Goal: Use online tool/utility: Utilize a website feature to perform a specific function

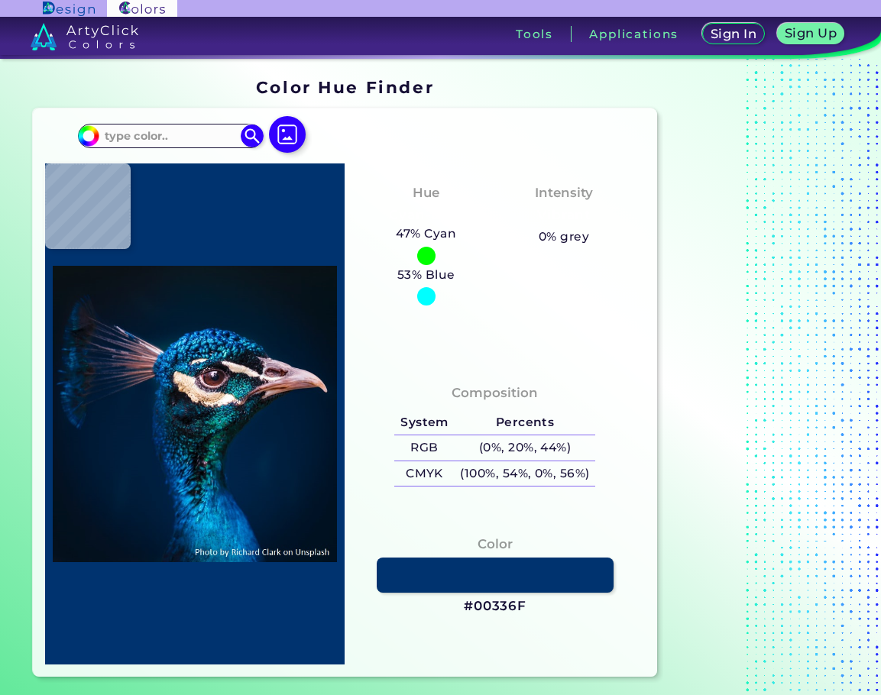
type input "#03172a"
type input "#03172A"
type input "#031927"
type input "#000000"
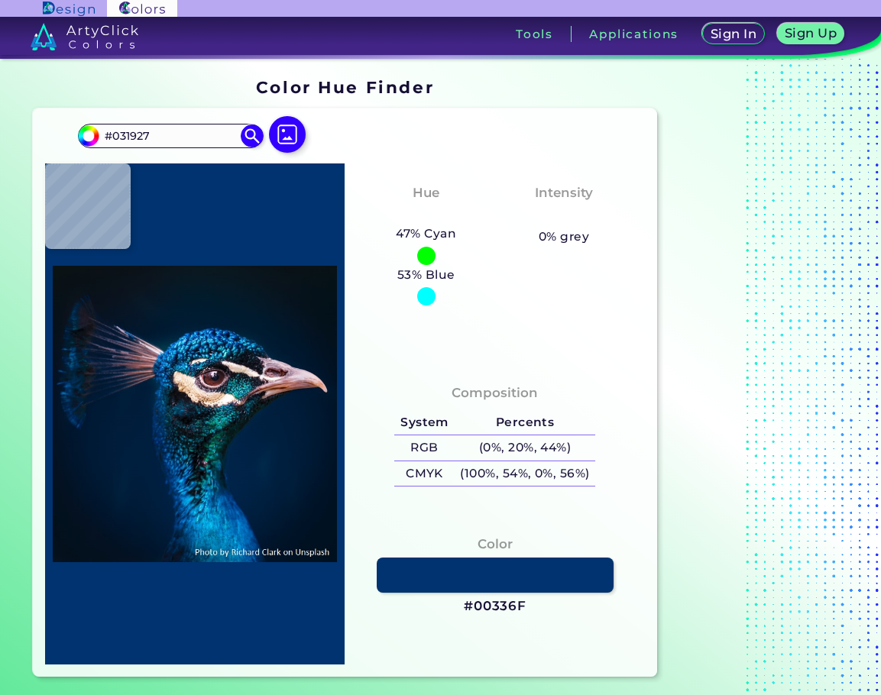
type input "#000000"
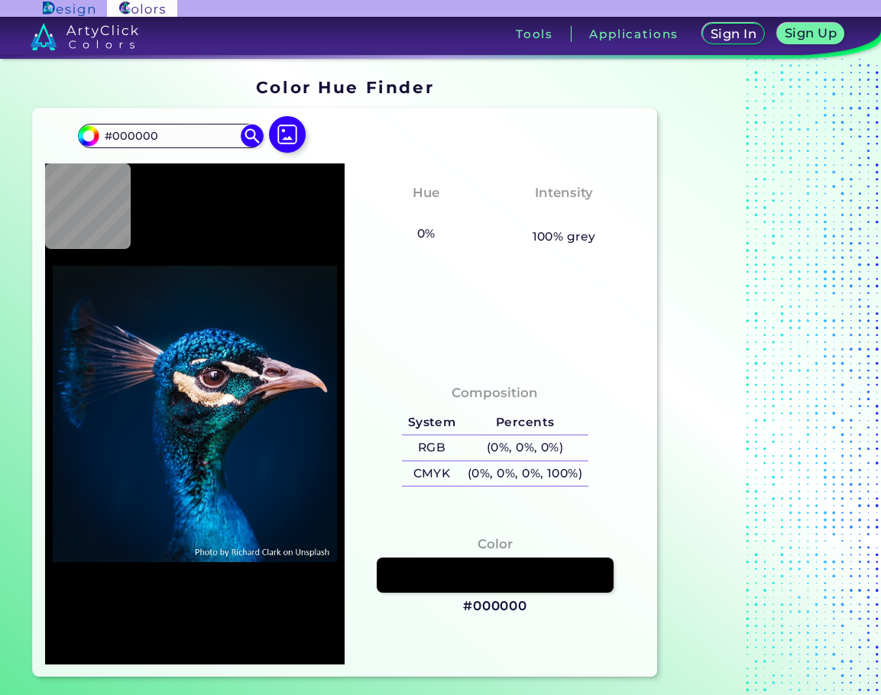
type input "#0b151e"
type input "#0B151E"
type input "#0a171f"
type input "#0A171F"
type input "#09181f"
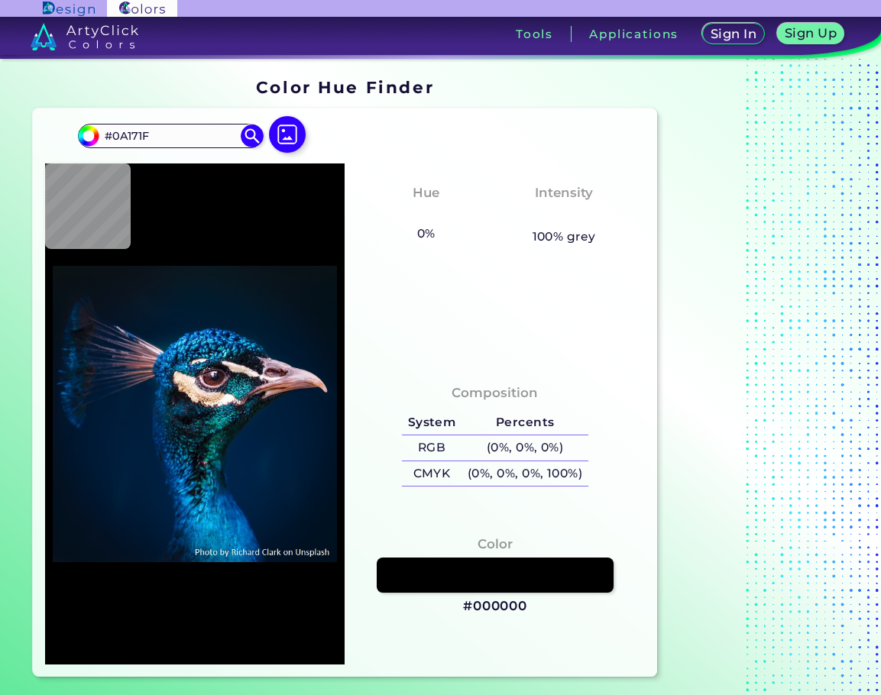
type input "#09181F"
type input "#091720"
type input "#081822"
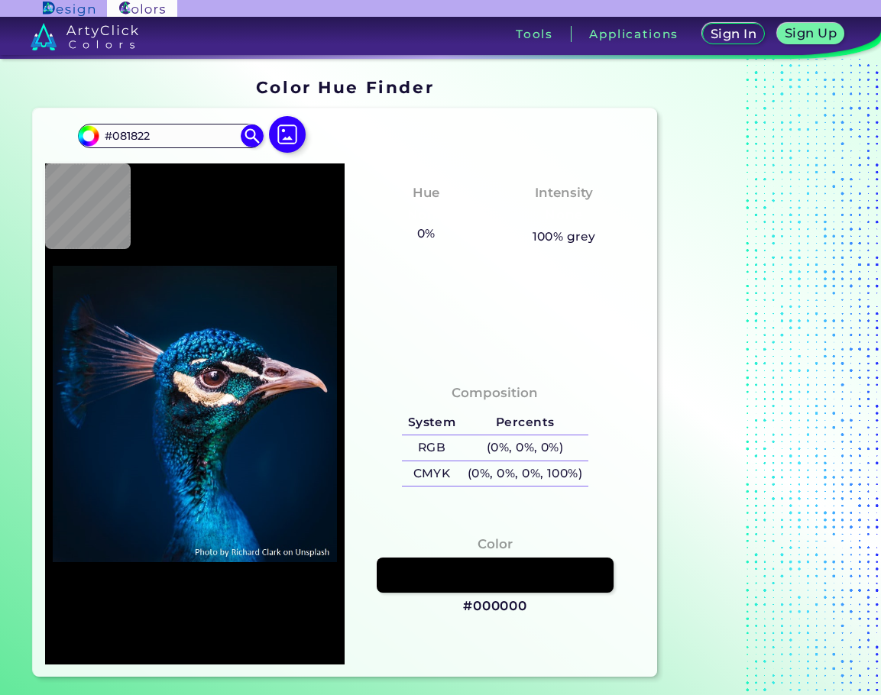
type input "#071925"
type input "#041a28"
type input "#041A28"
type input "#031a2a"
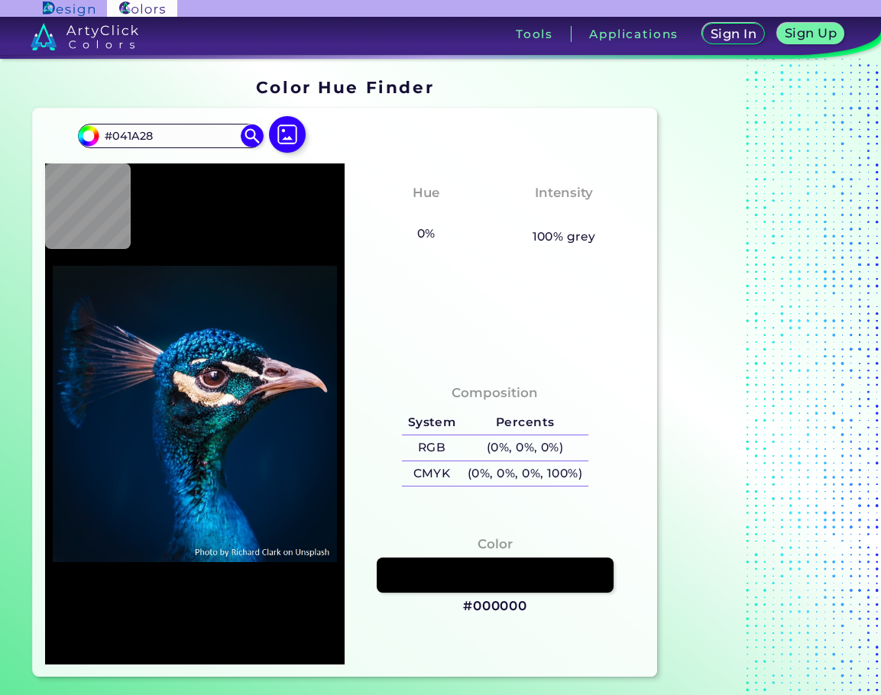
type input "#031A2A"
type input "#001b2e"
type input "#001B2E"
type input "#00243b"
type input "#00243B"
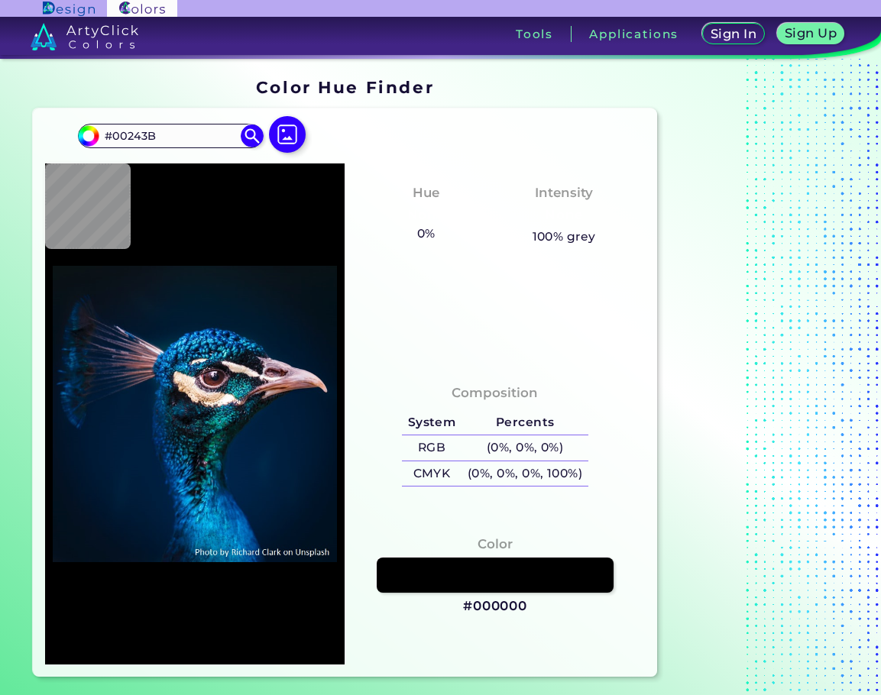
type input "#0a1420"
type input "#0A1420"
type input "#dfd0ca"
type input "#DFD0CA"
type input "#206e73"
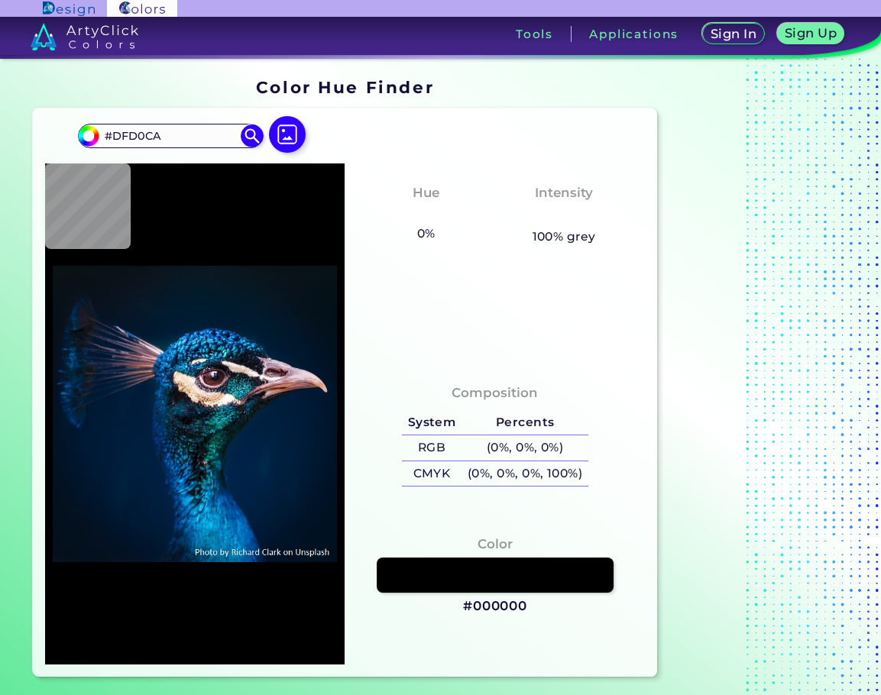
type input "#206E73"
type input "#50a4a8"
type input "#50A4A8"
type input "#553c3b"
type input "#553C3B"
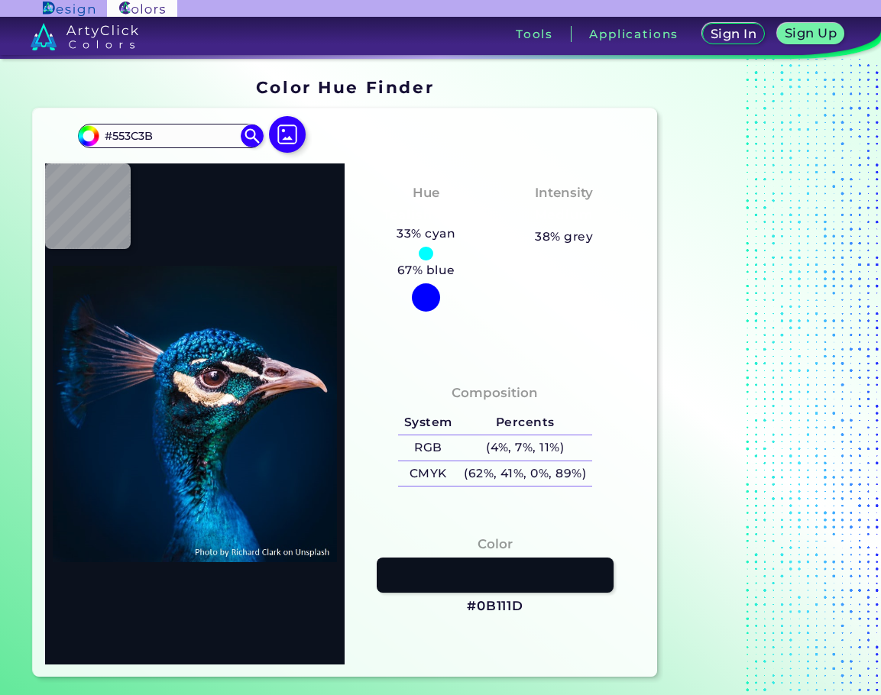
type input "#0b111d"
type input "#0B111D"
type input "#03171d"
type input "#03171D"
type input "#0a1819"
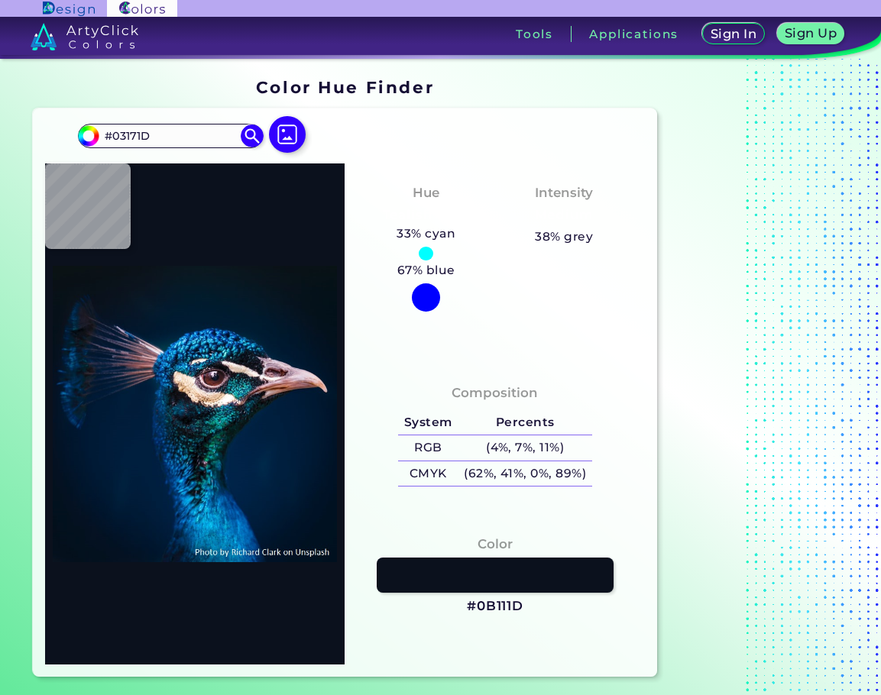
type input "#0A1819"
type input "#08151a"
type input "#08151A"
type input "#061d23"
type input "#061D23"
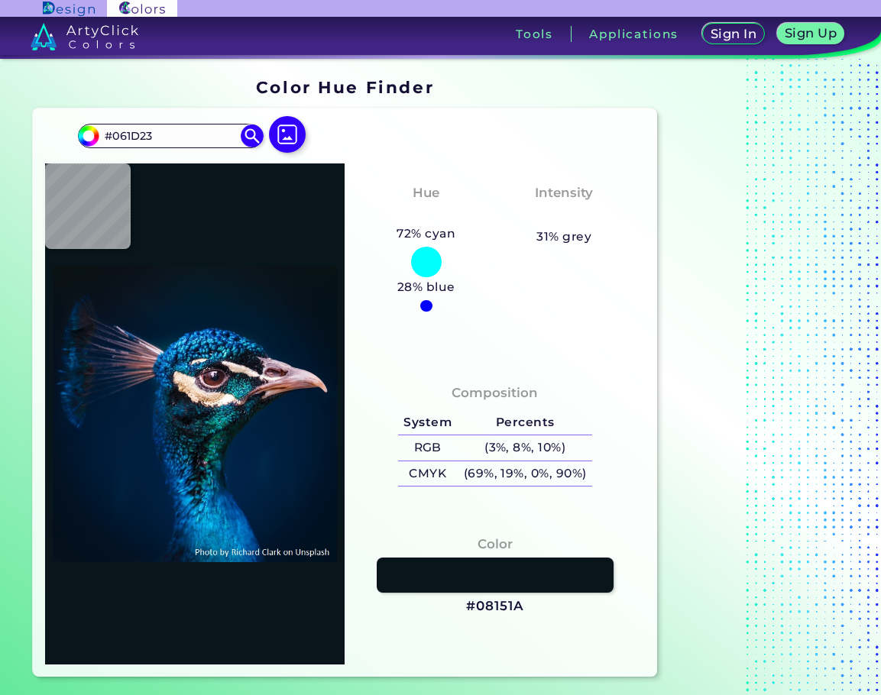
type input "#18222b"
type input "#18222B"
type input "#081a24"
type input "#081A24"
type input "#0f161e"
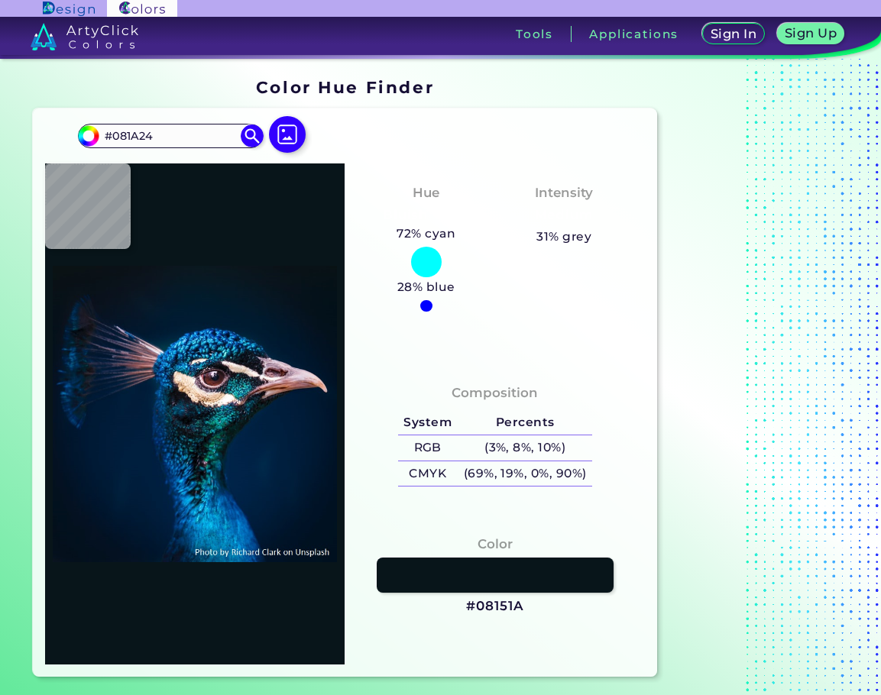
type input "#0F161E"
type input "#402124"
type input "#11485e"
type input "#11485E"
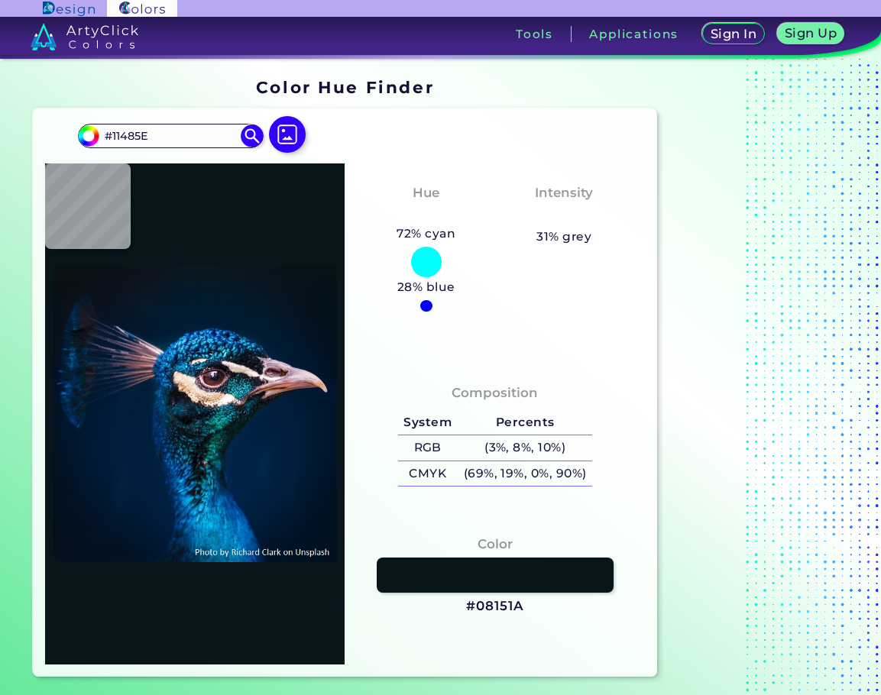
type input "#044f67"
type input "#044F67"
type input "#21aaae"
type input "#21AAAE"
type input "#222f3d"
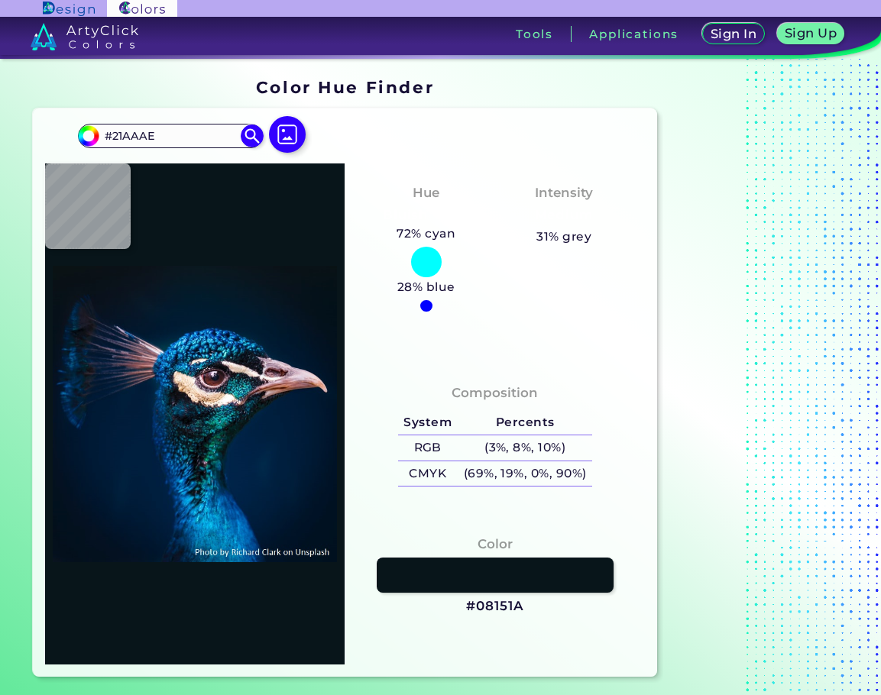
type input "#222F3D"
type input "#c5b1a9"
type input "#C5B1A9"
type input "#e7dce1"
type input "#E7DCE1"
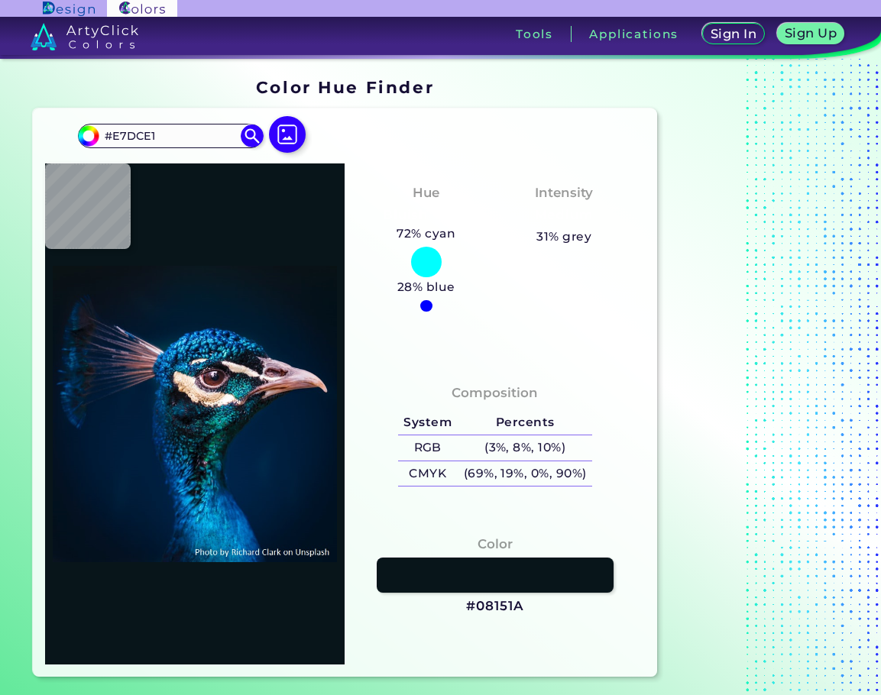
type input "#11141e"
type input "#11141E"
type input "#161824"
type input "#141d24"
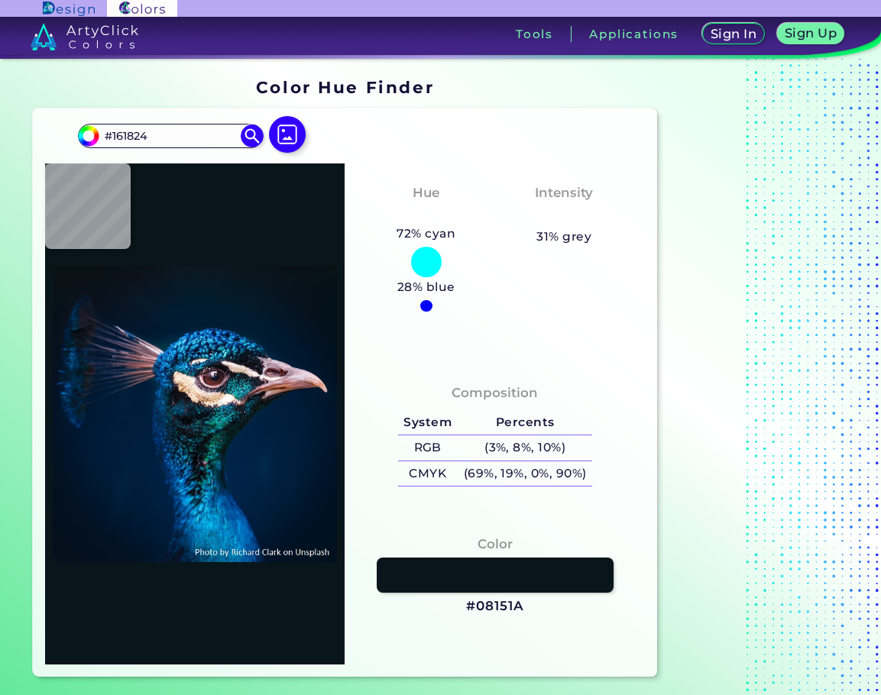
type input "#141D24"
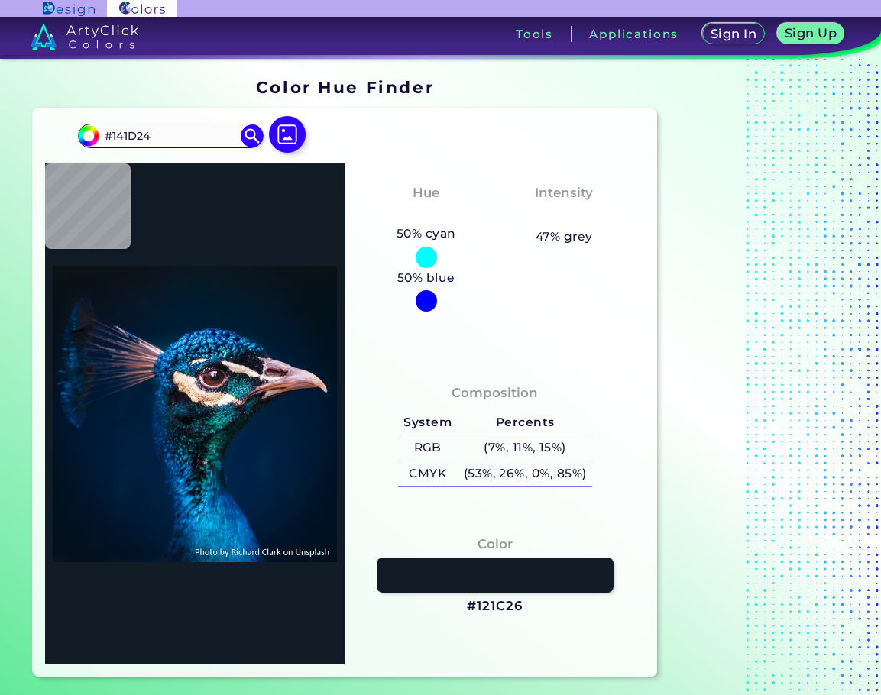
type input "#121c26"
type input "#121C26"
type input "#0b1622"
type input "#0B1622"
type input "#10212f"
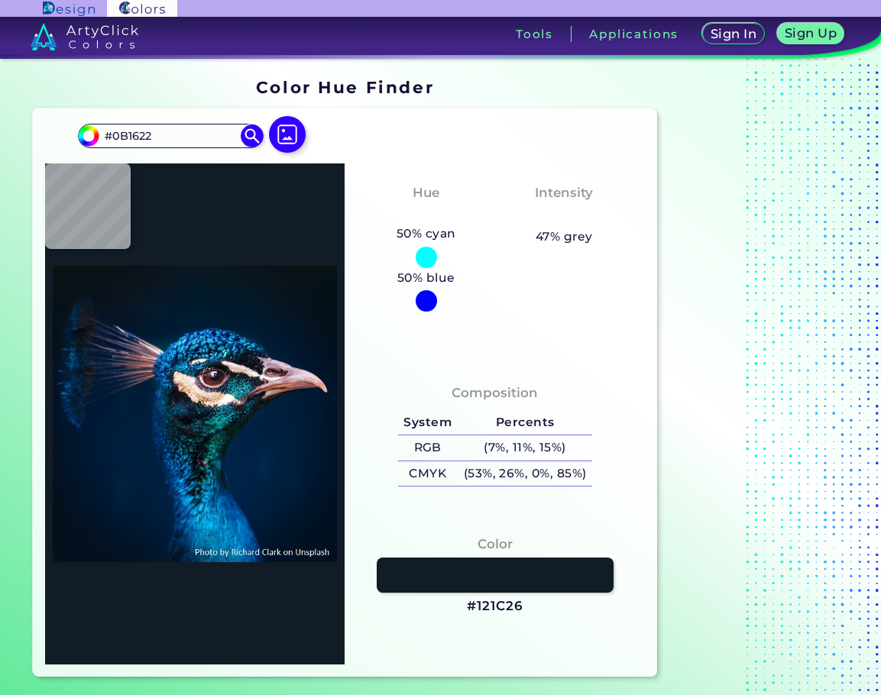
type input "#10212F"
type input "#0c1b2b"
type input "#0C1B2B"
type input "#101528"
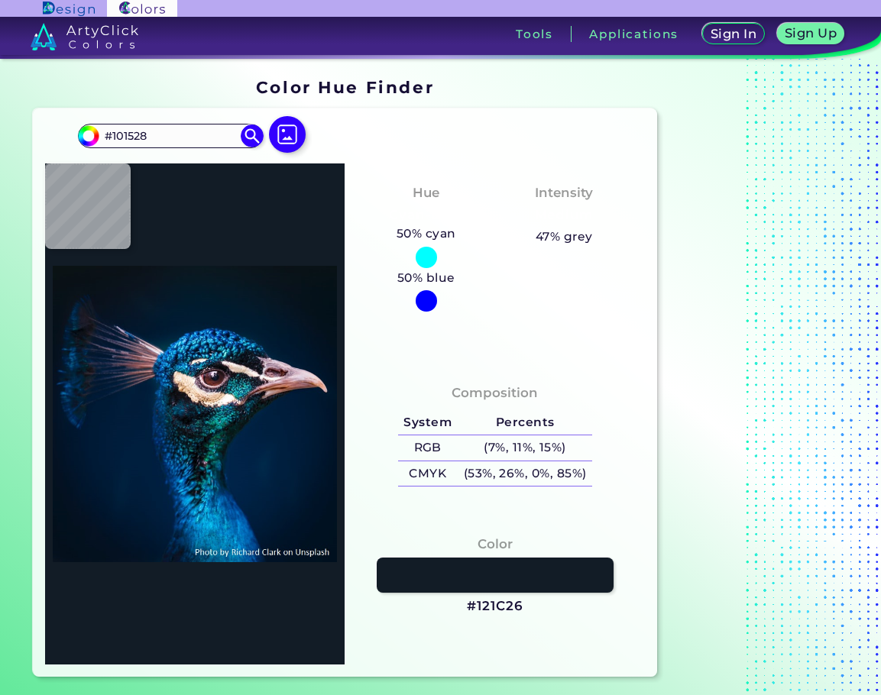
type input "#060d1e"
type input "#060D1E"
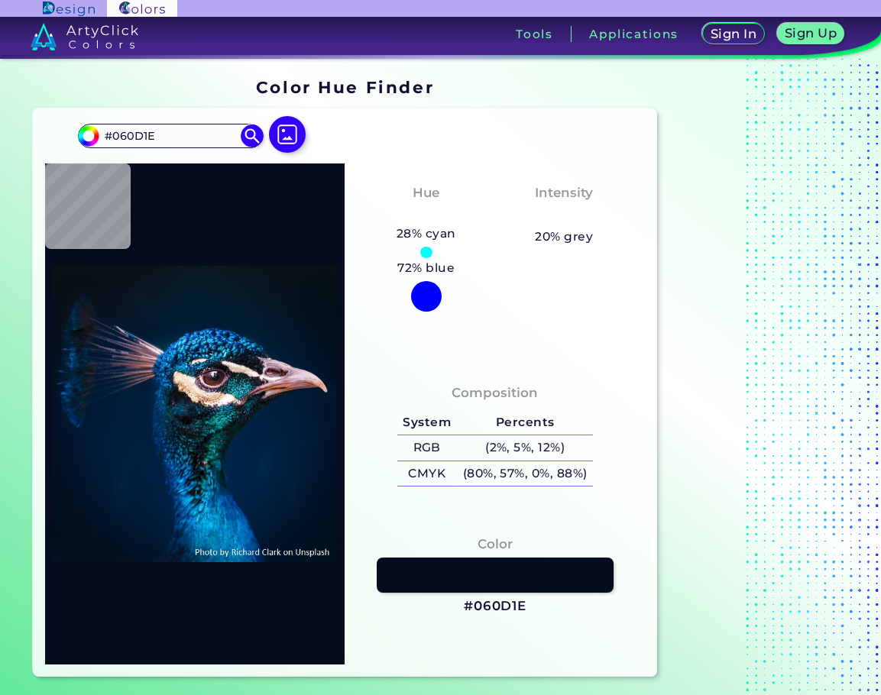
type input "#0f3146"
type input "#0F3146"
type input "#001c34"
type input "#001C34"
type input "#001830"
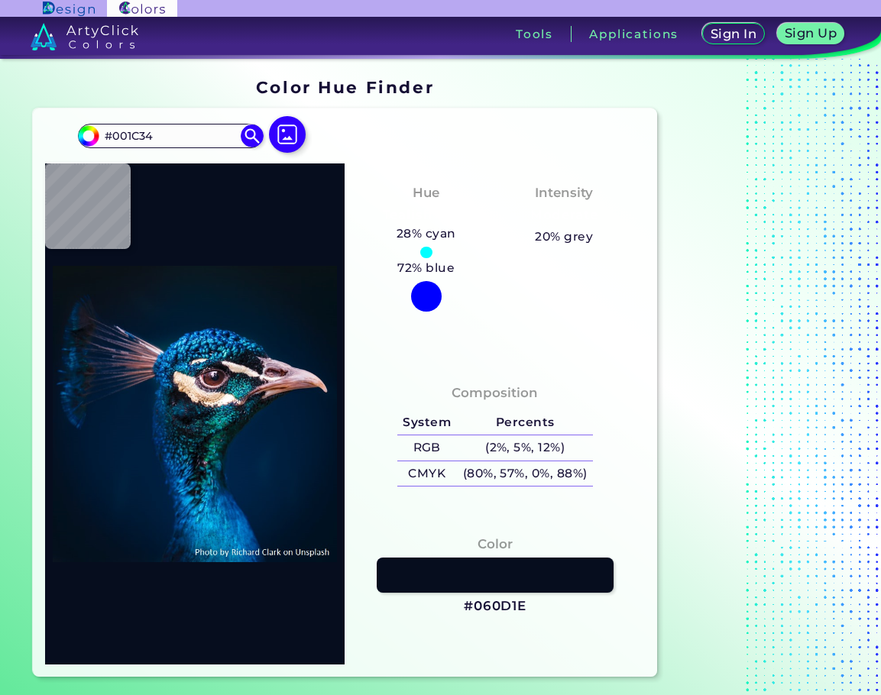
type input "#001830"
type input "#00182c"
type input "#00182C"
type input "#00172c"
type input "#00172C"
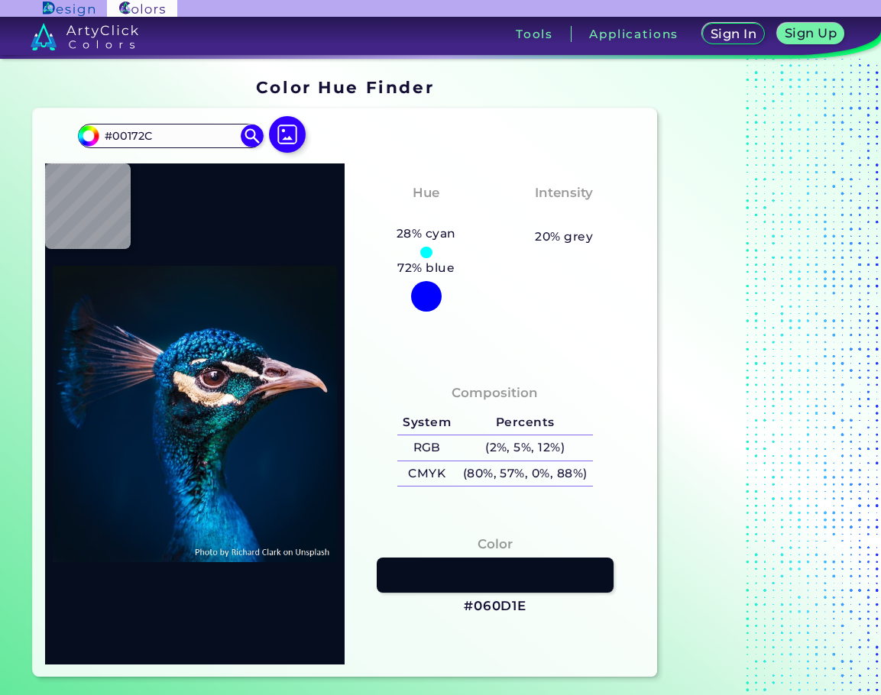
type input "#01172c"
type input "#01172C"
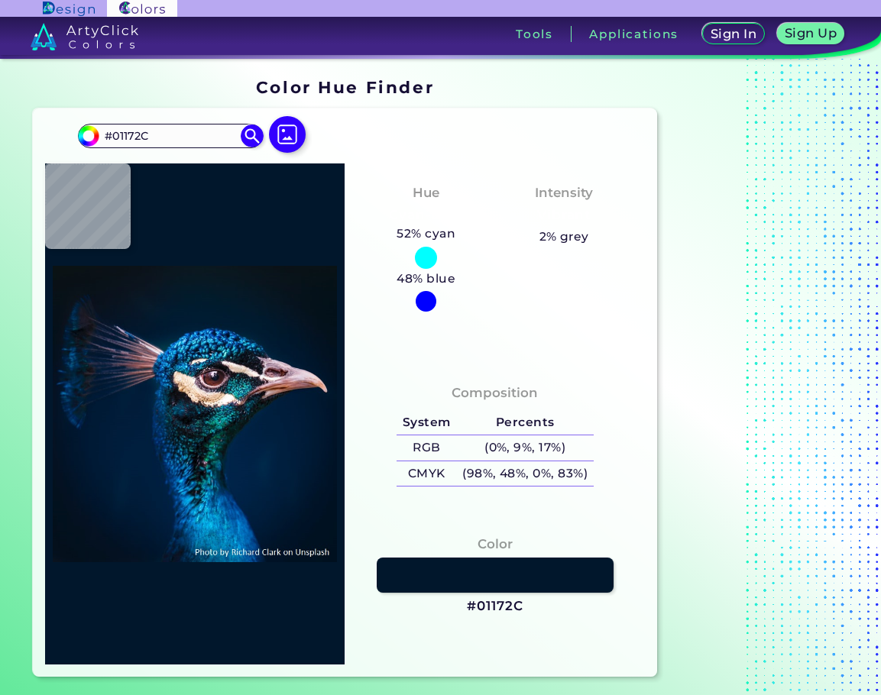
type input "#00162b"
type input "#00162B"
type input "#021428"
type input "#061322"
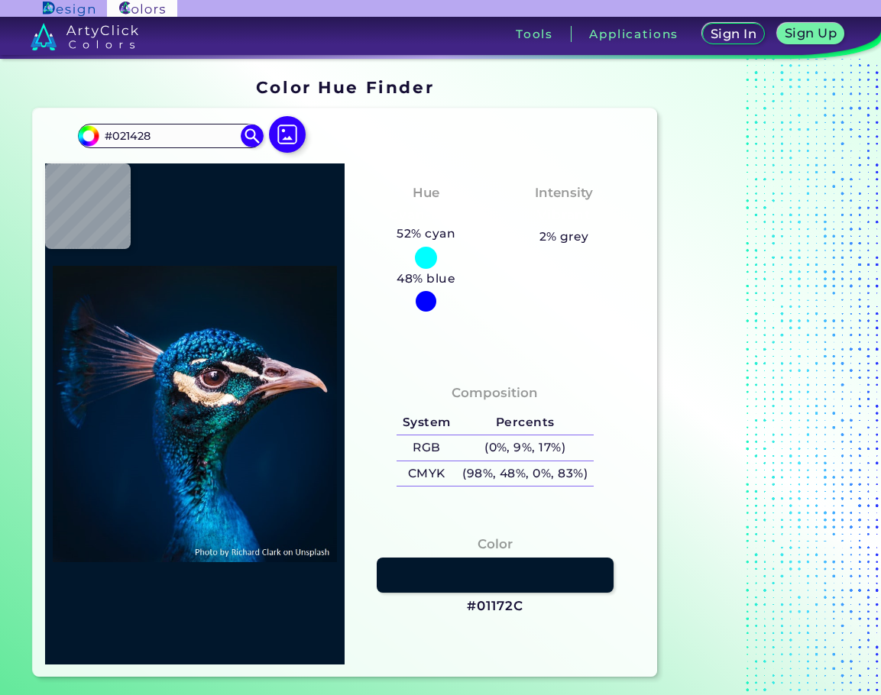
type input "#061322"
type input "#04111a"
type input "#04111A"
type input "#041119"
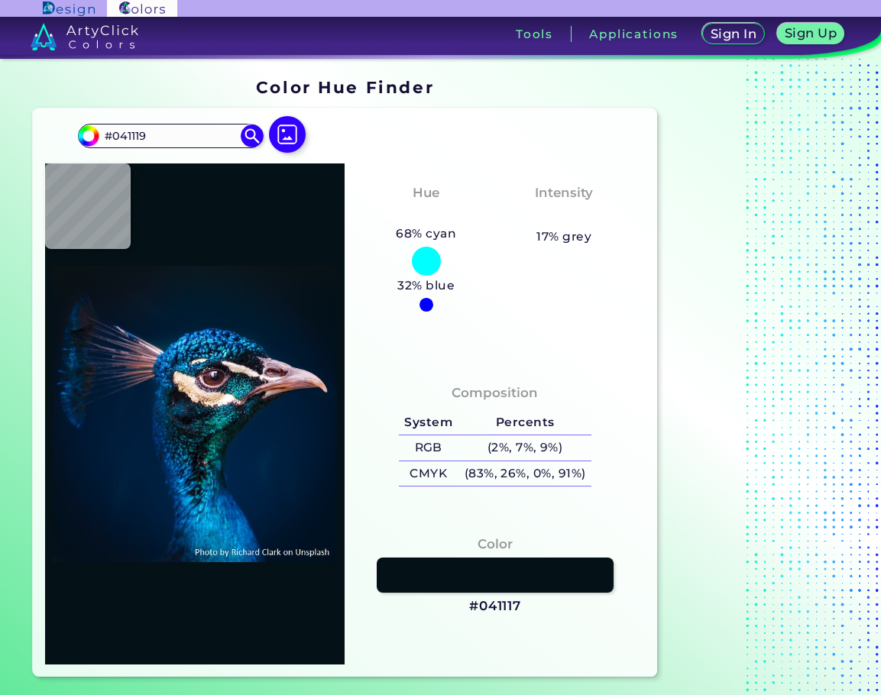
type input "#041117"
type input "#071218"
type input "#041117"
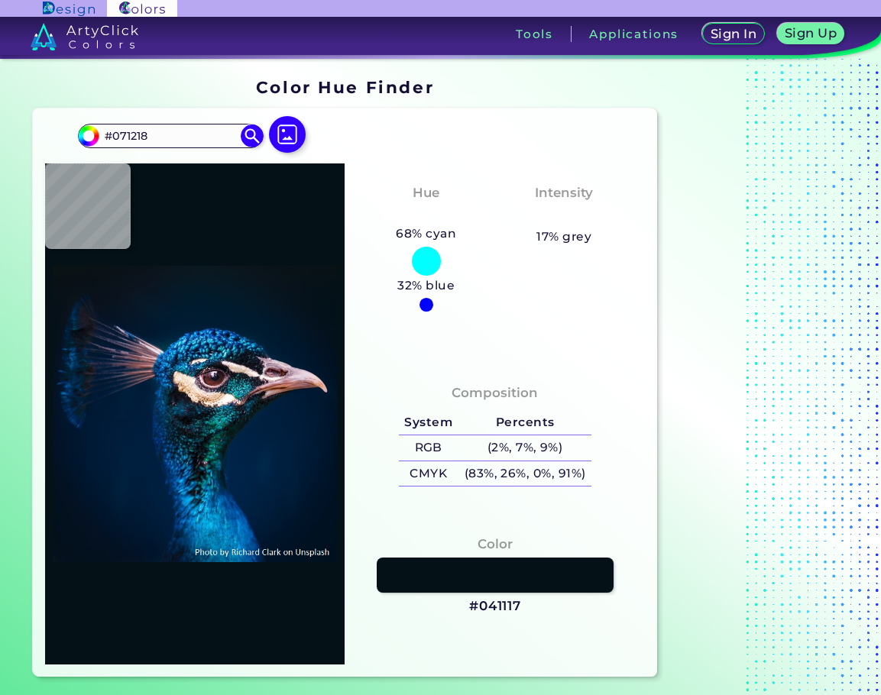
type input "#041117"
type input "#01172f"
type input "#01172F"
type input "#011e3c"
type input "#011E3C"
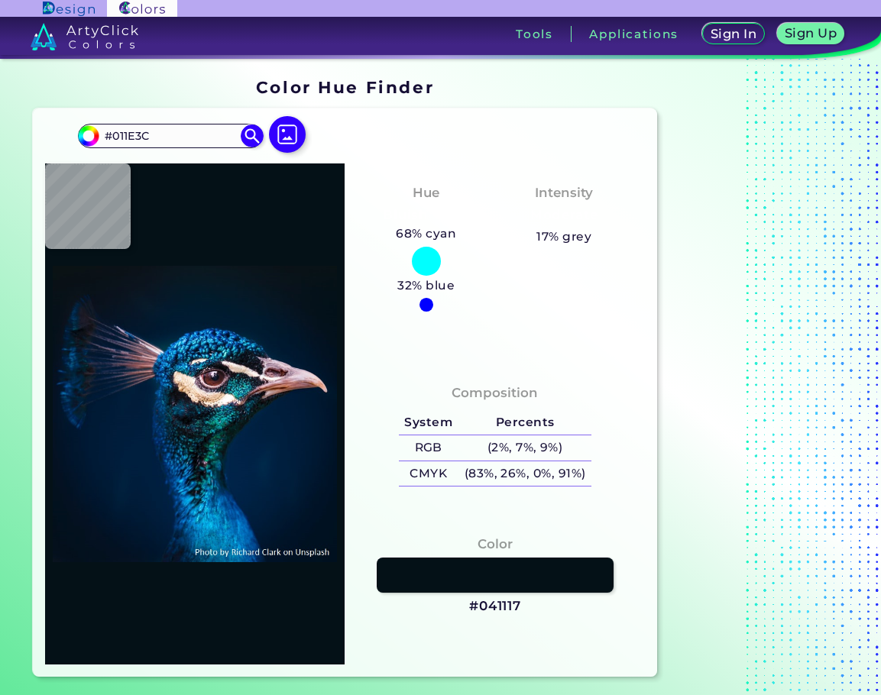
type input "#00203f"
type input "#00203F"
type input "#002446"
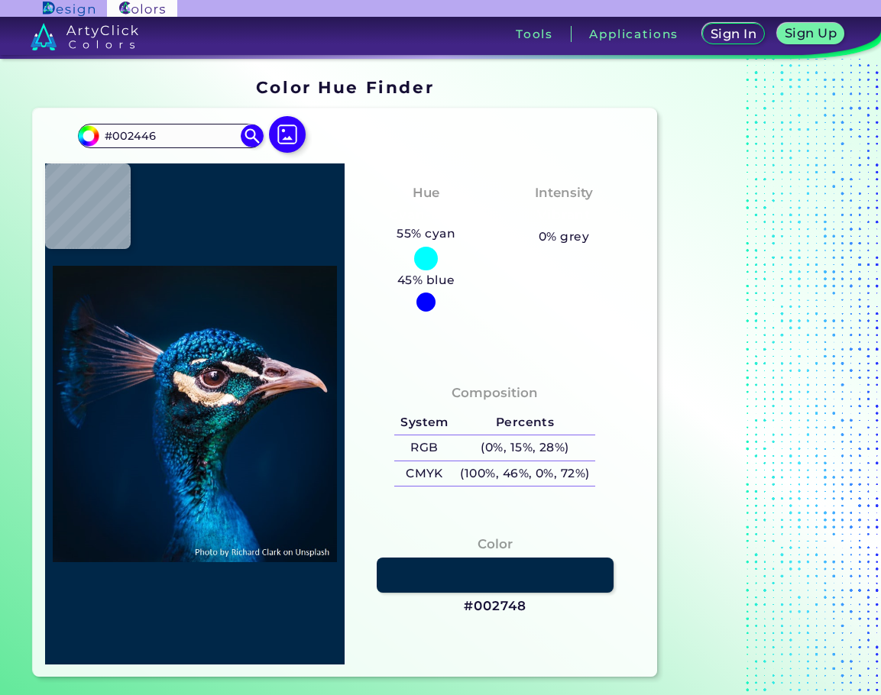
type input "#002748"
type input "#002647"
type input "#002748"
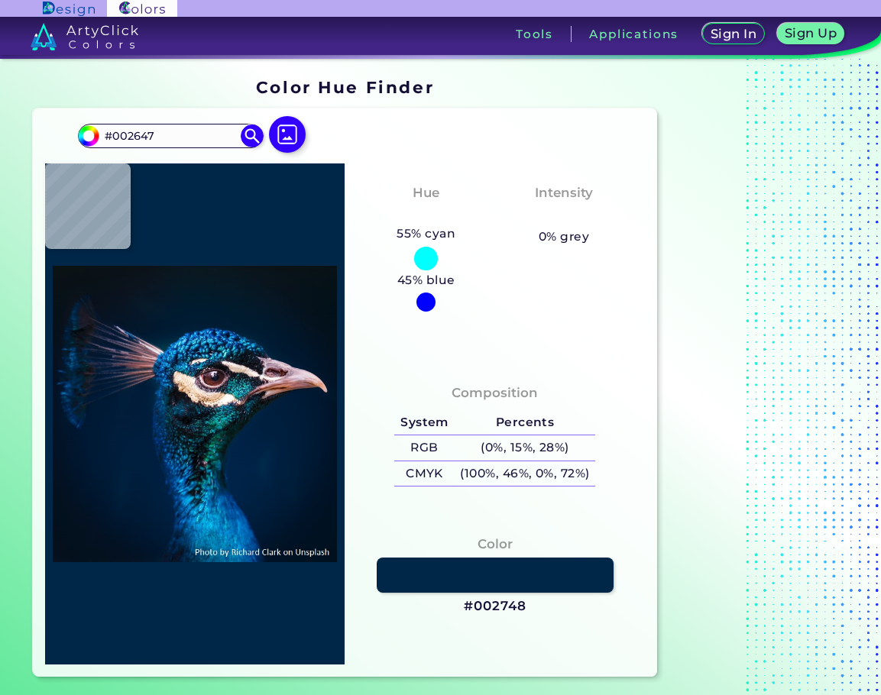
type input "#002748"
type input "#012849"
type input "#002647"
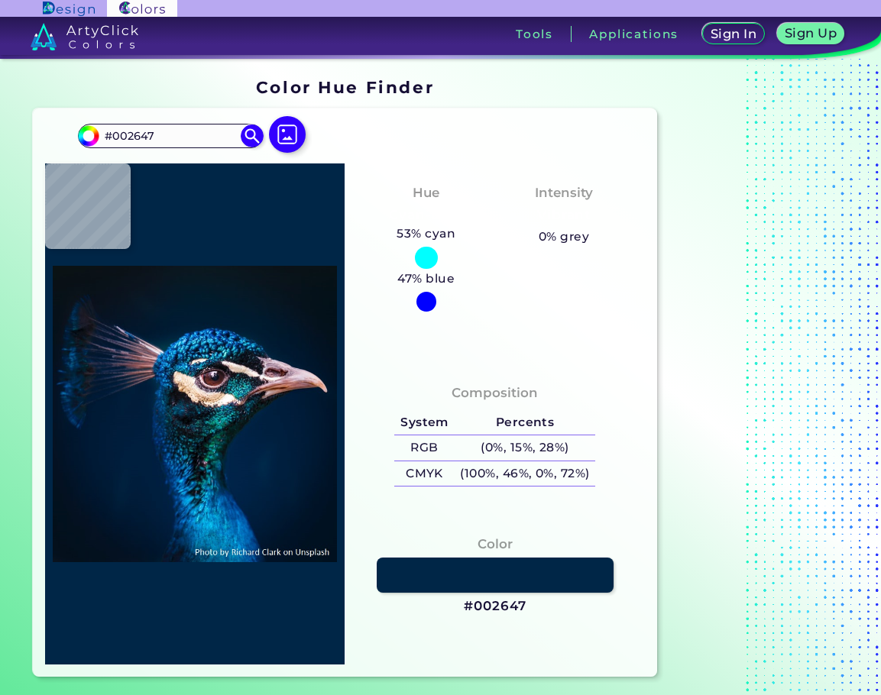
type input "#002142"
type input "#00203f"
type input "#00203F"
type input "#093e4d"
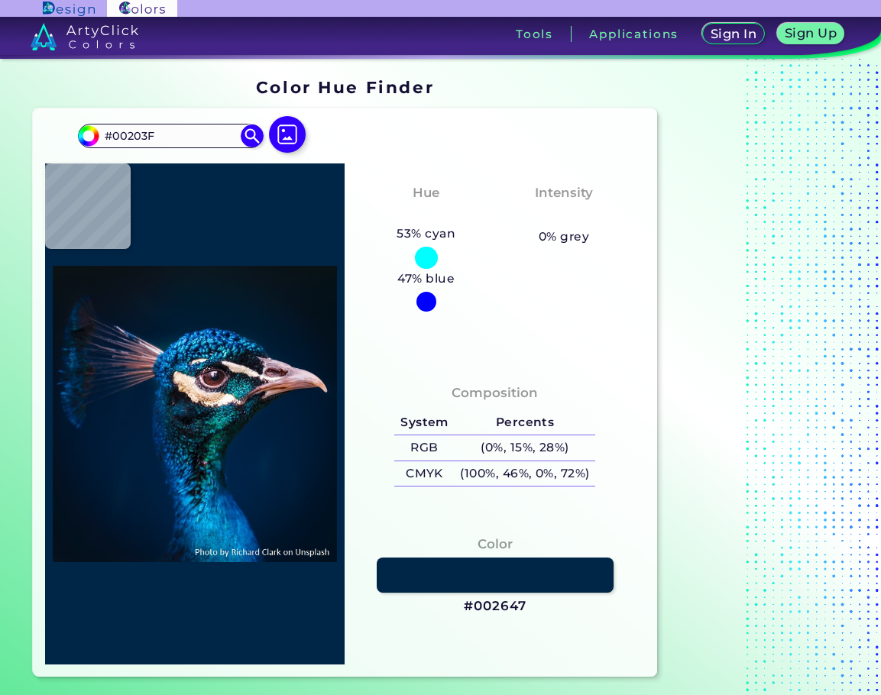
type input "#093E4D"
type input "#e9d2c5"
type input "#E9D2C5"
type input "#064577"
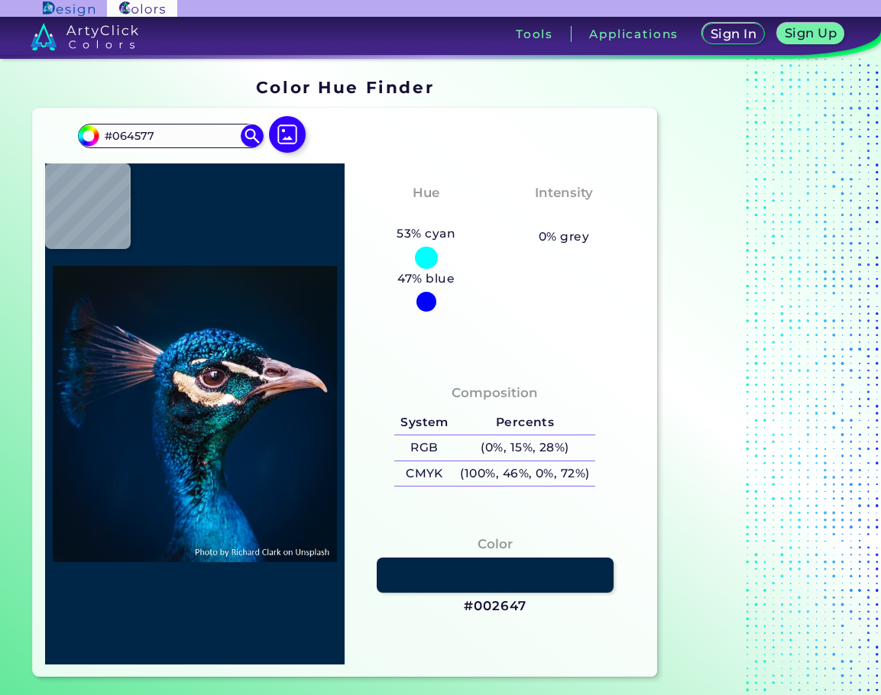
type input "#031a2c"
type input "#031A2C"
type input "#091720"
type input "#000000"
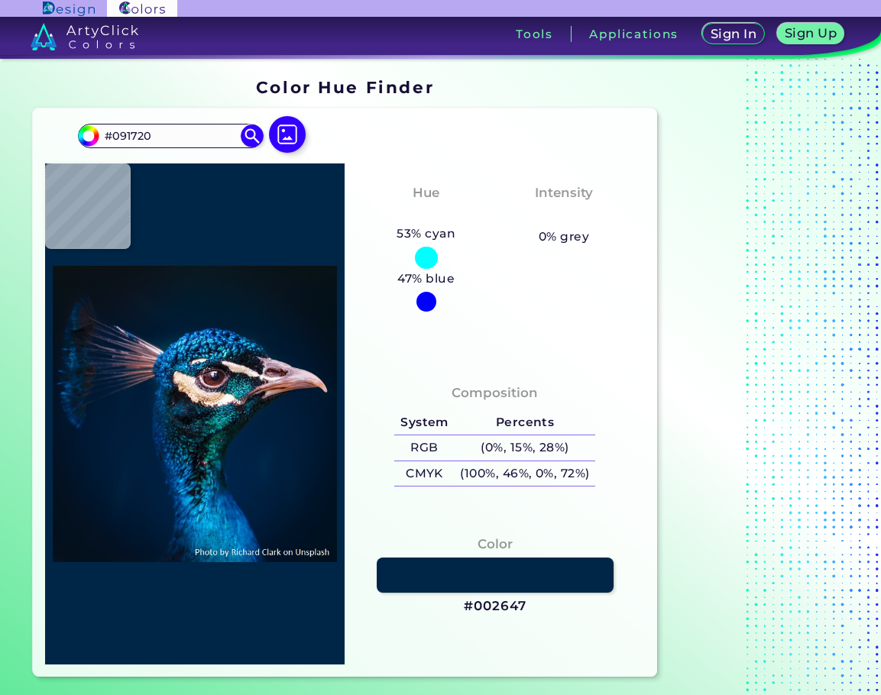
type input "#000000"
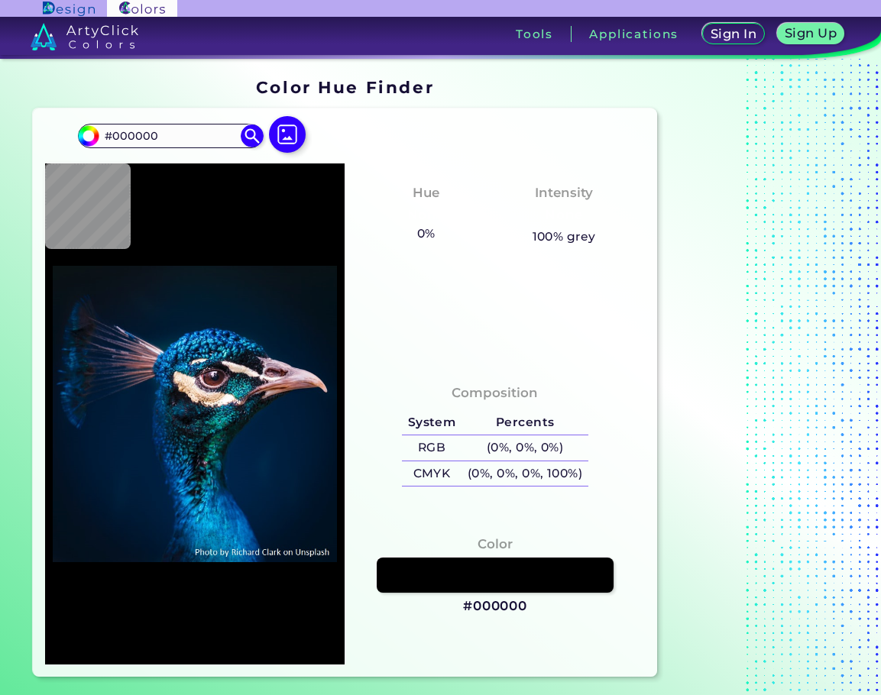
type input "#061721"
type input "#001c31"
type input "#001C31"
type input "#22a3dc"
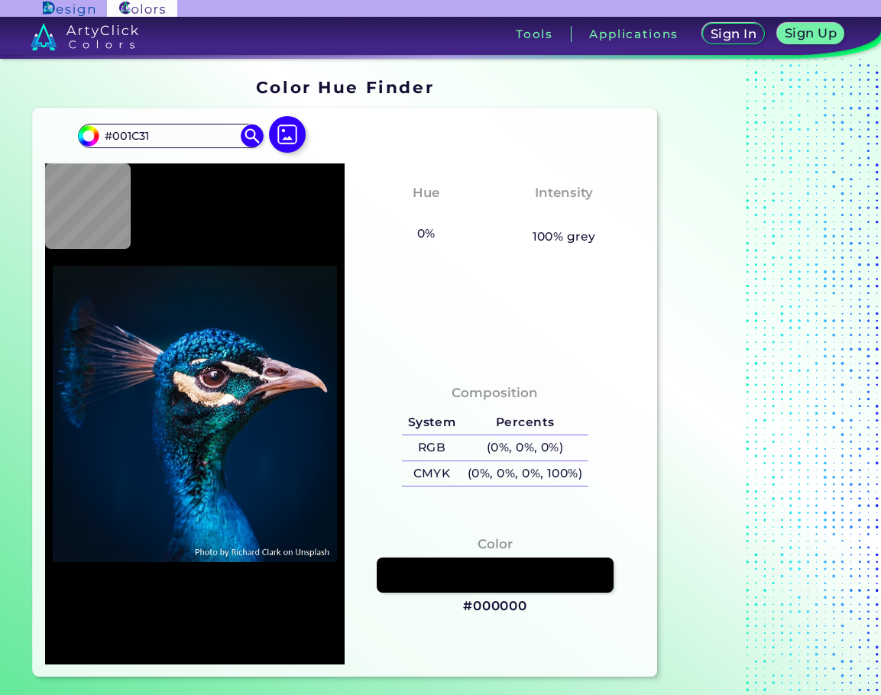
type input "#22A3DC"
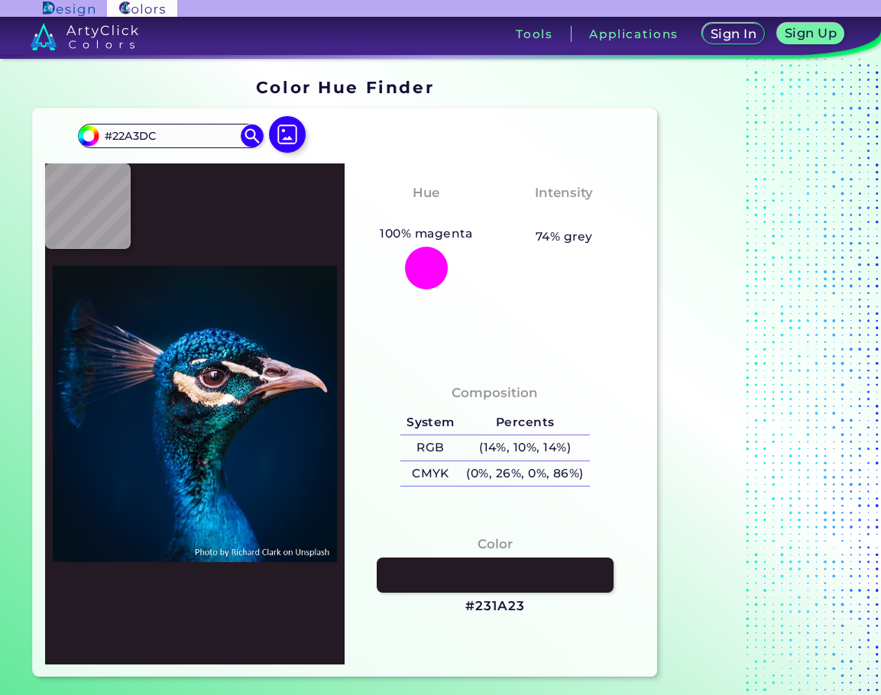
type input "#231a23"
type input "#231A23"
type input "#087c8d"
type input "#087C8D"
type input "#fefefc"
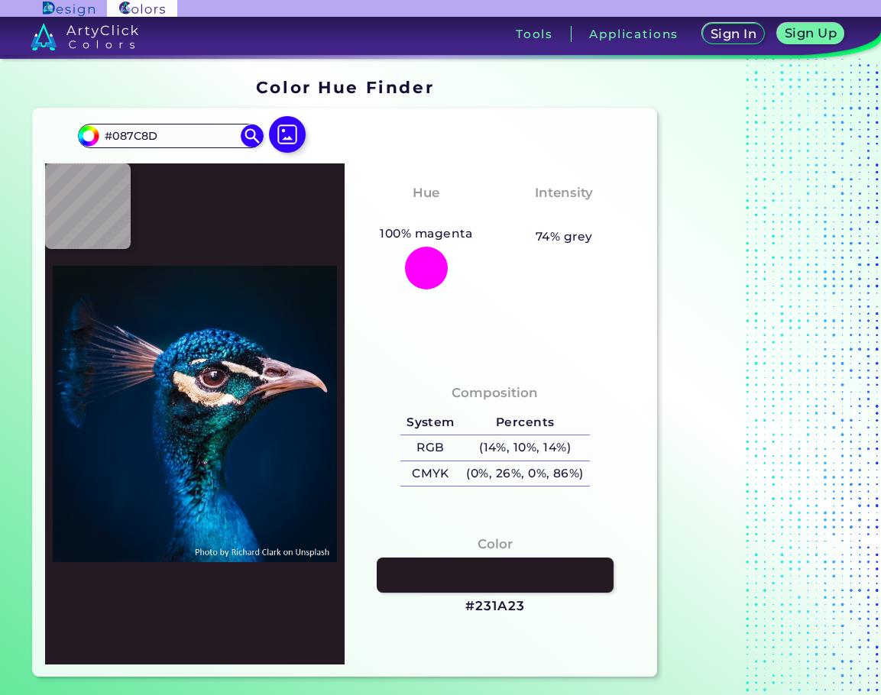
type input "#FEFEFC"
type input "#2c546f"
type input "#2C546F"
type input "#004455"
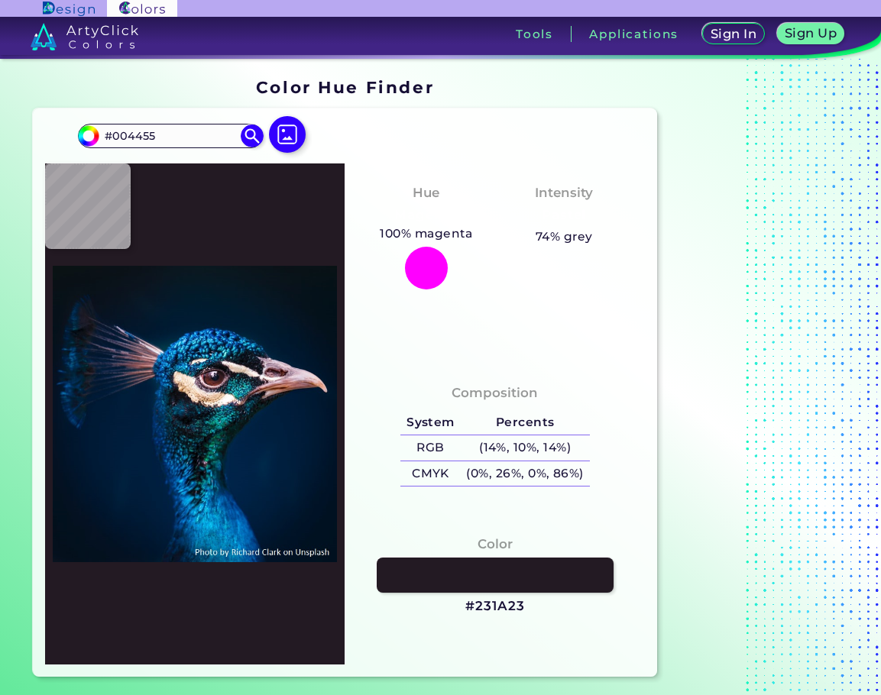
type input "#01191a"
type input "#01191A"
type input "#072433"
type input "#012245"
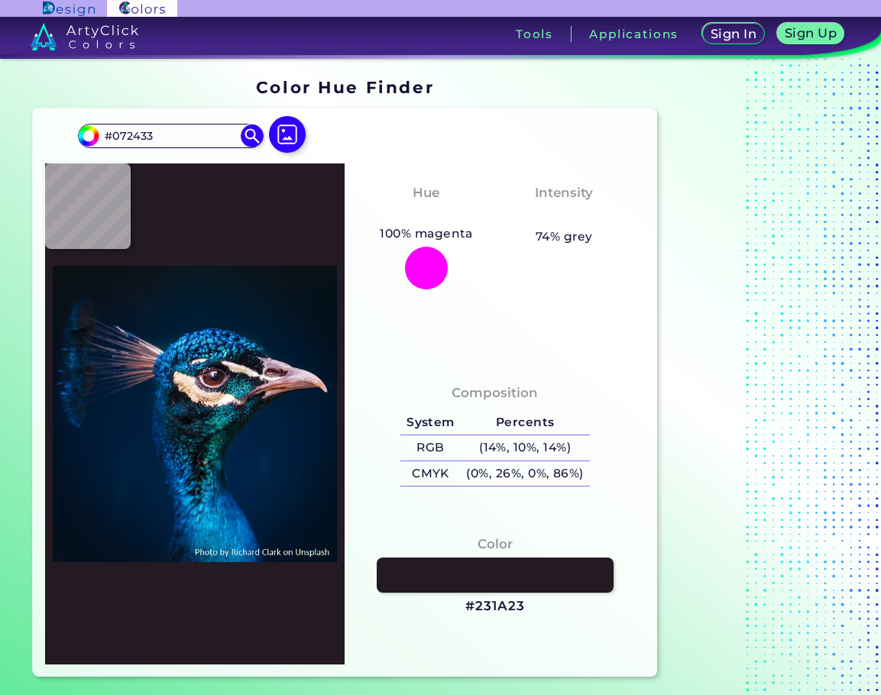
type input "#012245"
type input "#002144"
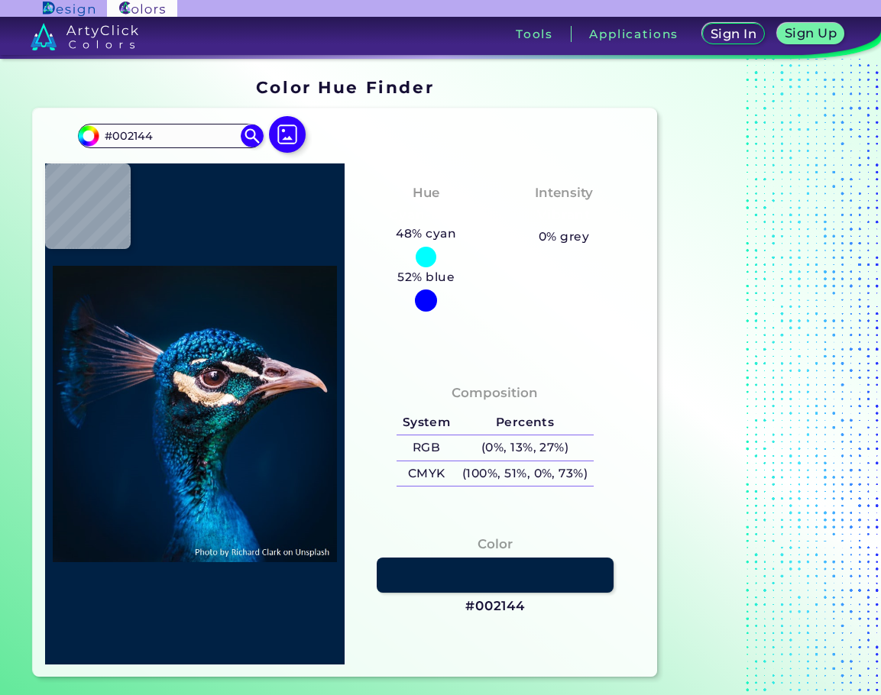
type input "#002142"
type input "#02233a"
type input "#02233A"
type input "#a16f7a"
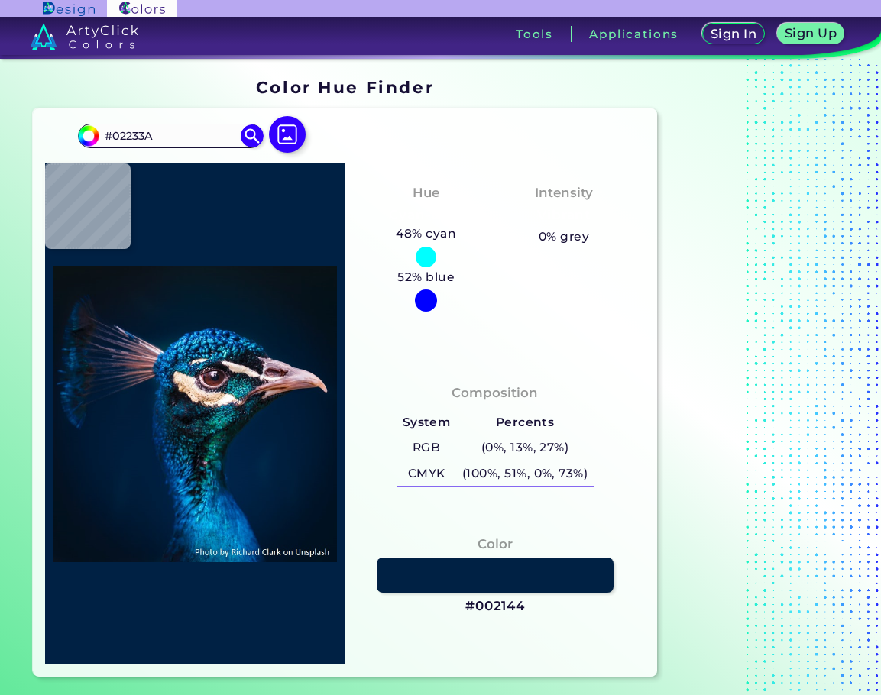
type input "#A16F7A"
type input "#064e81"
type input "#064E81"
type input "#000000"
